Goal: Navigation & Orientation: Find specific page/section

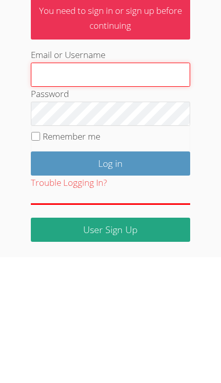
type input "[PERSON_NAME][EMAIL_ADDRESS][PERSON_NAME][DOMAIN_NAME]"
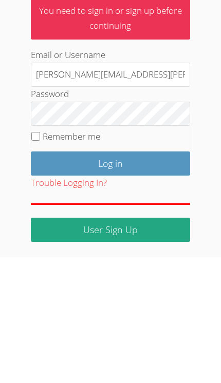
click at [110, 277] on input "Log in" at bounding box center [110, 289] width 159 height 24
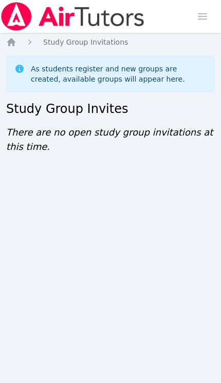
click at [15, 43] on icon "Breadcrumb" at bounding box center [11, 42] width 8 height 8
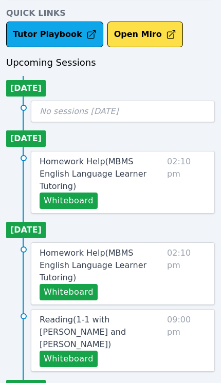
scroll to position [441, 0]
